Goal: Information Seeking & Learning: Learn about a topic

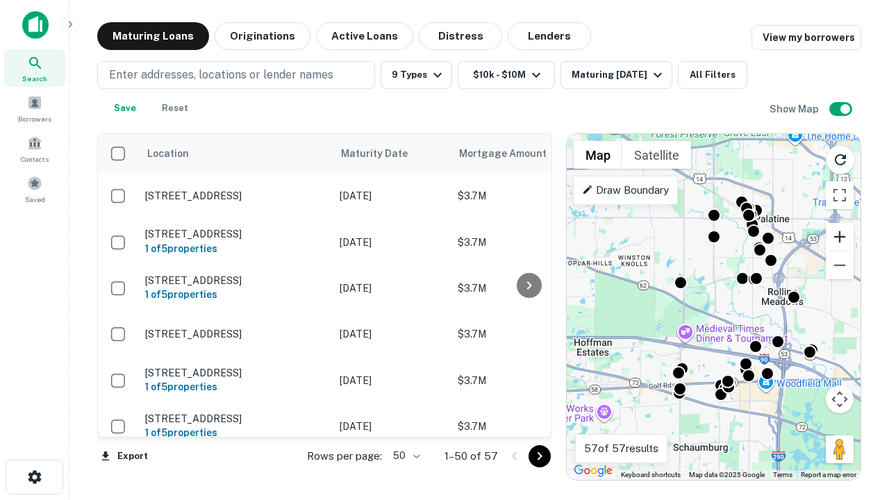
click at [840, 237] on button "Zoom in" at bounding box center [840, 237] width 28 height 28
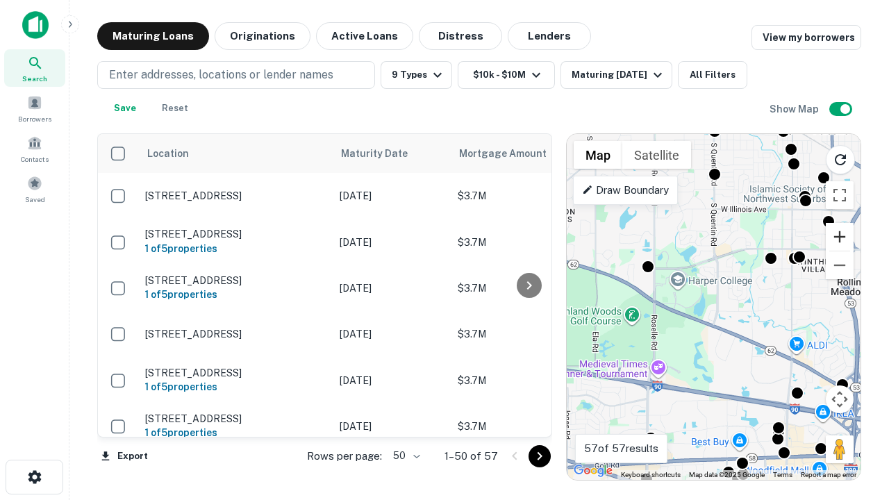
click at [840, 237] on button "Zoom in" at bounding box center [840, 237] width 28 height 28
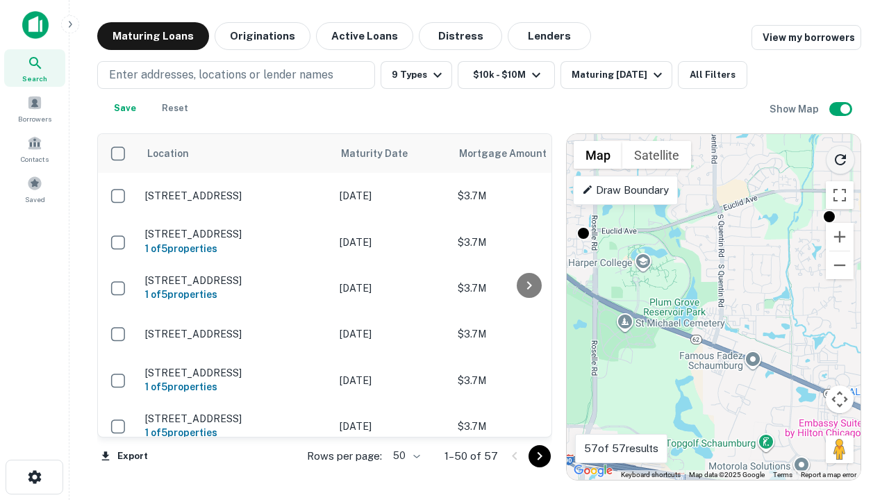
click at [840, 157] on icon "Reload search area" at bounding box center [840, 159] width 17 height 17
